Goal: Browse casually

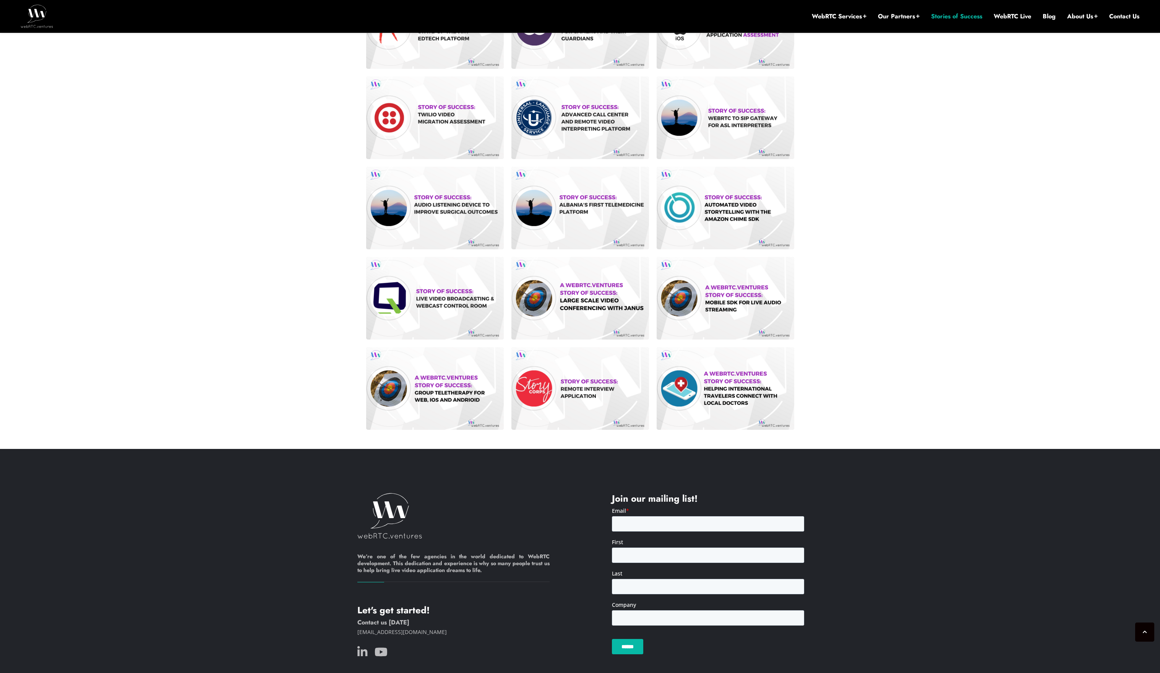
scroll to position [421, 0]
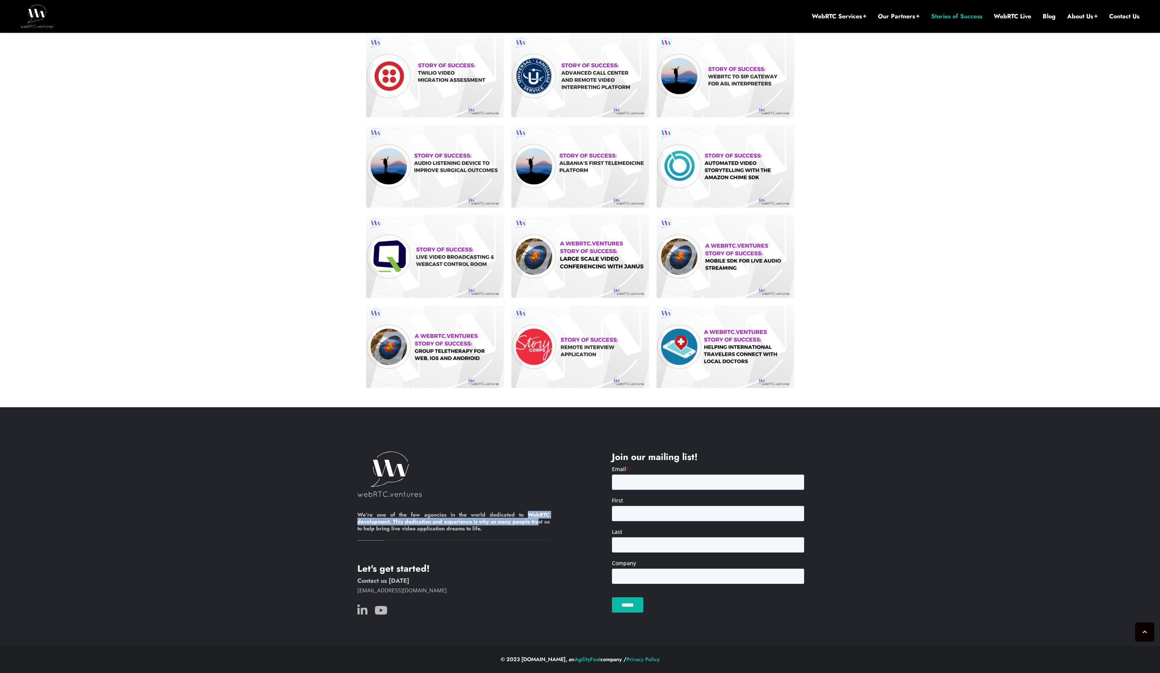
drag, startPoint x: 528, startPoint y: 515, endPoint x: 544, endPoint y: 529, distance: 21.9
click at [544, 528] on h6 "We’re one of the few agencies in the world dedicated to WebRTC development. Thi…" at bounding box center [453, 525] width 192 height 29
click at [545, 529] on h6 "We’re one of the few agencies in the world dedicated to WebRTC development. Thi…" at bounding box center [453, 525] width 192 height 29
drag, startPoint x: 504, startPoint y: 532, endPoint x: 393, endPoint y: 521, distance: 111.4
click at [393, 521] on h6 "We’re one of the few agencies in the world dedicated to WebRTC development. Thi…" at bounding box center [453, 525] width 192 height 29
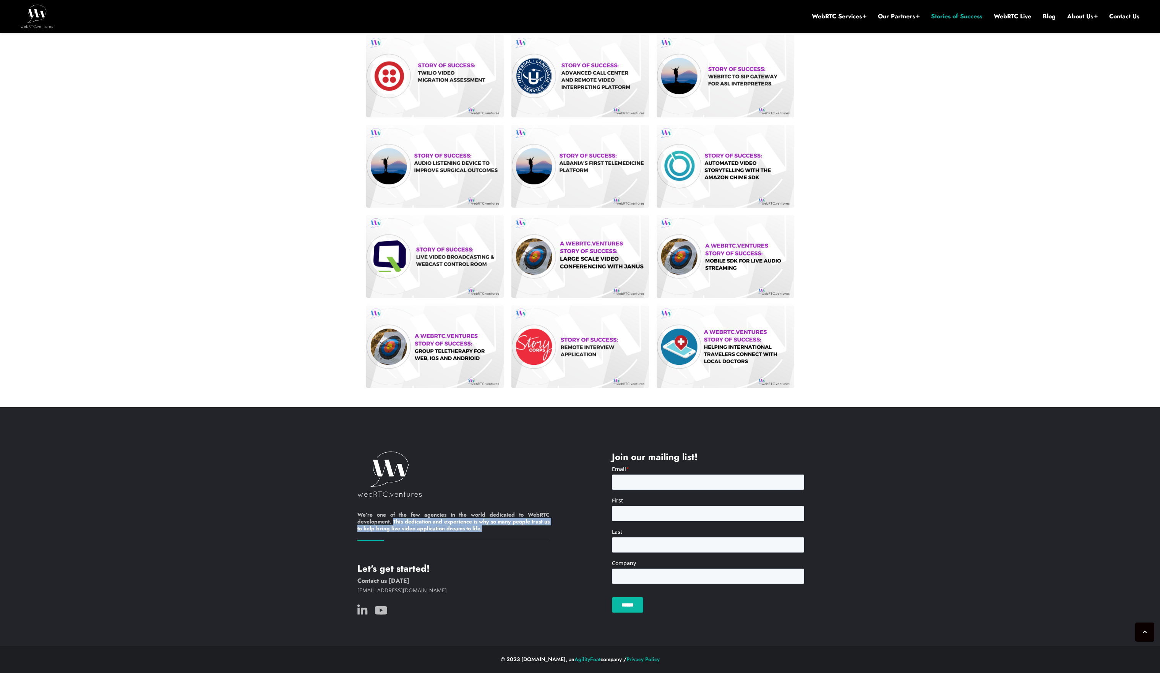
click at [393, 521] on h6 "We’re one of the few agencies in the world dedicated to WebRTC development. Thi…" at bounding box center [453, 525] width 192 height 29
drag, startPoint x: 393, startPoint y: 521, endPoint x: 517, endPoint y: 533, distance: 124.9
click at [517, 533] on h6 "We’re one of the few agencies in the world dedicated to WebRTC development. Thi…" at bounding box center [453, 525] width 192 height 29
drag, startPoint x: 420, startPoint y: 524, endPoint x: 387, endPoint y: 519, distance: 34.1
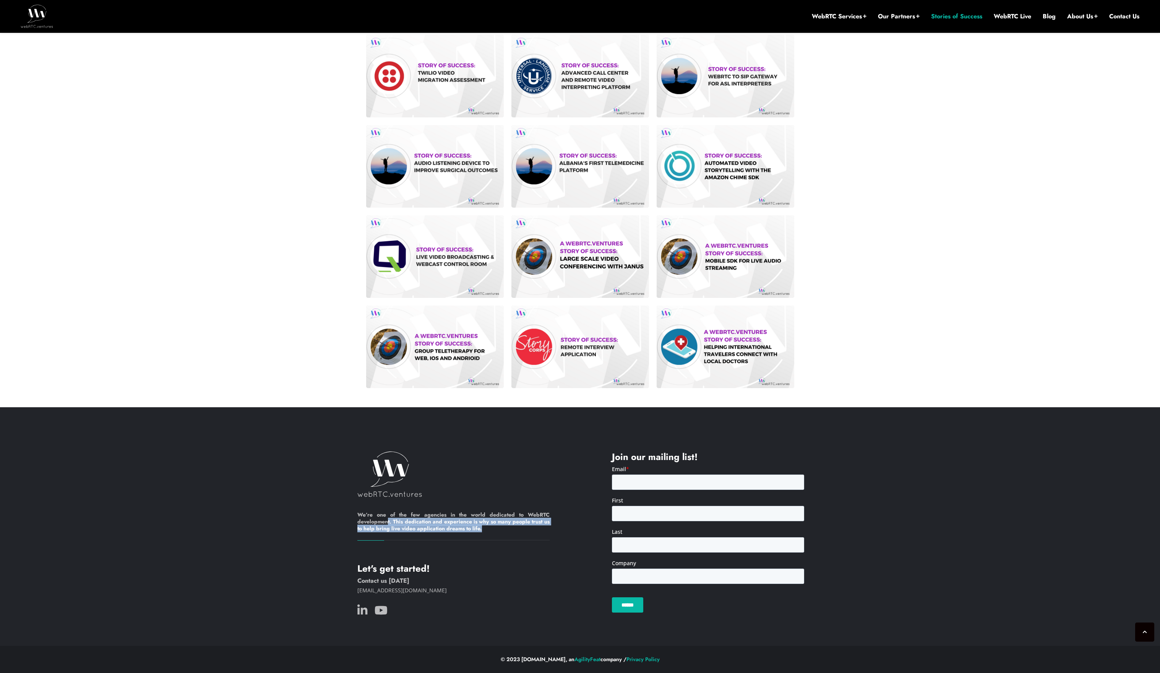
click at [387, 519] on h6 "We’re one of the few agencies in the world dedicated to WebRTC development. Thi…" at bounding box center [453, 525] width 192 height 29
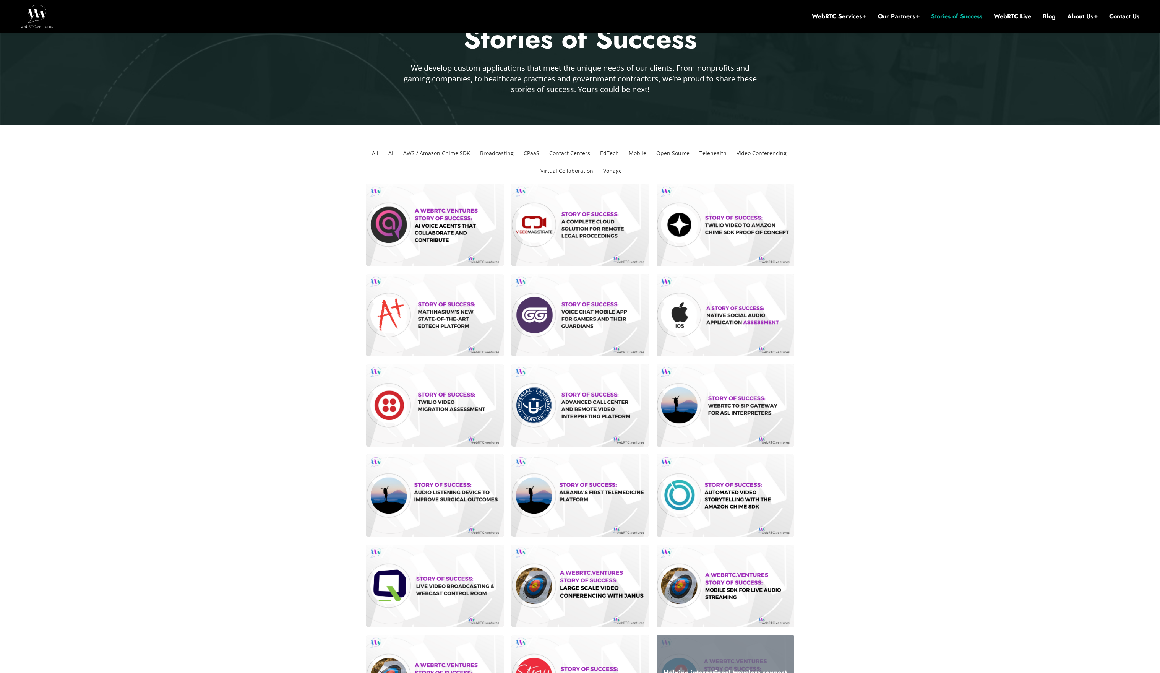
scroll to position [0, 0]
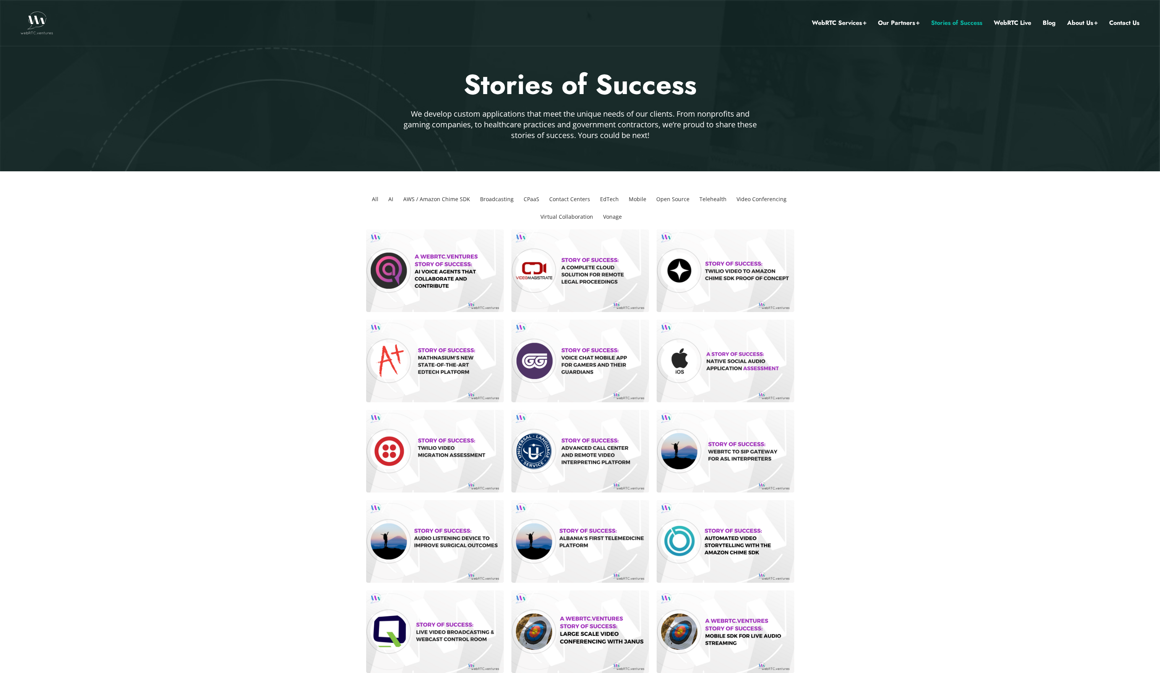
drag, startPoint x: 470, startPoint y: 88, endPoint x: 736, endPoint y: 147, distance: 272.6
click at [736, 147] on section "Stories of Success We develop custom applications that meet the unique needs of…" at bounding box center [580, 85] width 1160 height 171
click at [736, 147] on div at bounding box center [580, 85] width 1160 height 171
drag, startPoint x: 646, startPoint y: 140, endPoint x: 515, endPoint y: 104, distance: 136.0
click at [519, 109] on section "Stories of Success We develop custom applications that meet the unique needs of…" at bounding box center [580, 85] width 1160 height 171
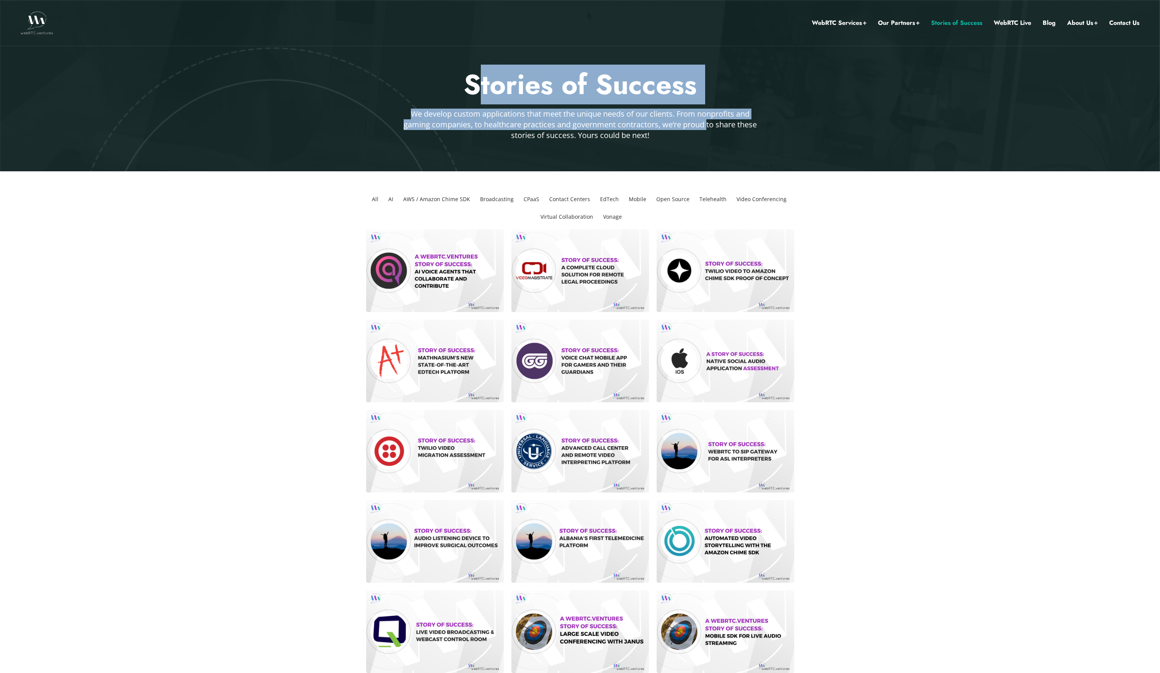
drag, startPoint x: 476, startPoint y: 88, endPoint x: 708, endPoint y: 124, distance: 234.4
click at [708, 124] on div "Stories of Success We develop custom applications that meet the unique needs of…" at bounding box center [580, 104] width 447 height 74
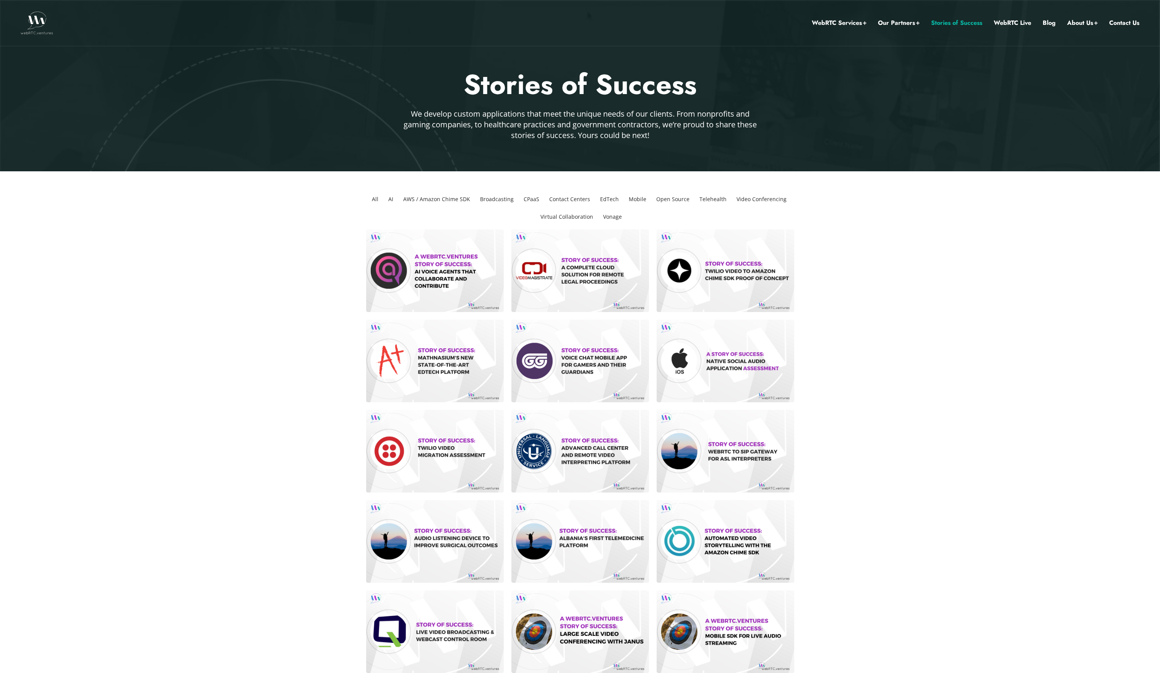
click at [719, 149] on div at bounding box center [580, 85] width 1160 height 171
